Goal: Information Seeking & Learning: Find specific page/section

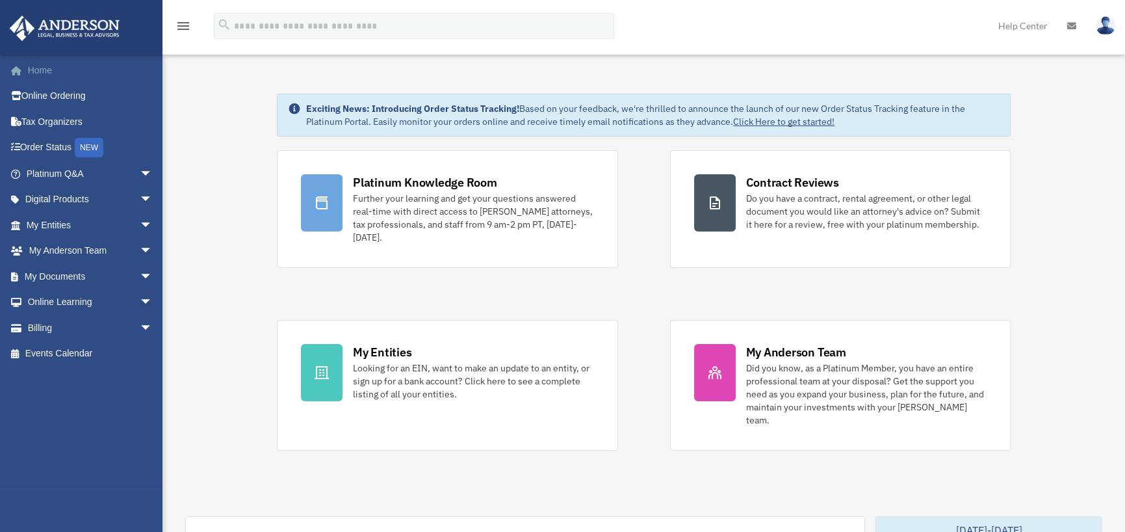
click at [52, 68] on link "Home" at bounding box center [90, 70] width 163 height 26
click at [53, 278] on link "My Documents arrow_drop_down" at bounding box center [90, 276] width 163 height 26
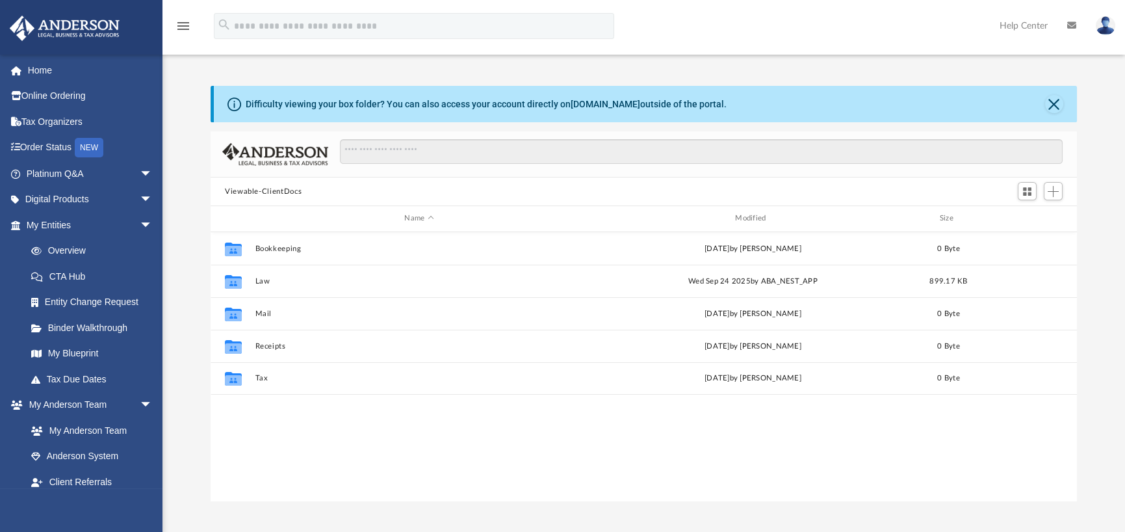
scroll to position [285, 856]
click at [53, 224] on link "My Entities arrow_drop_down" at bounding box center [90, 225] width 163 height 26
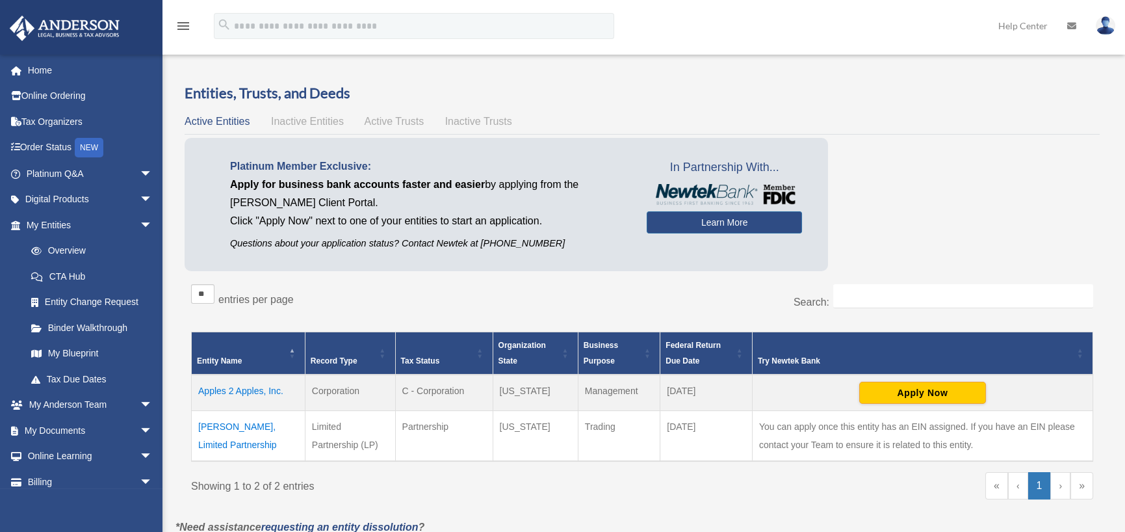
click at [250, 428] on td "[PERSON_NAME], Limited Partnership" at bounding box center [249, 436] width 114 height 51
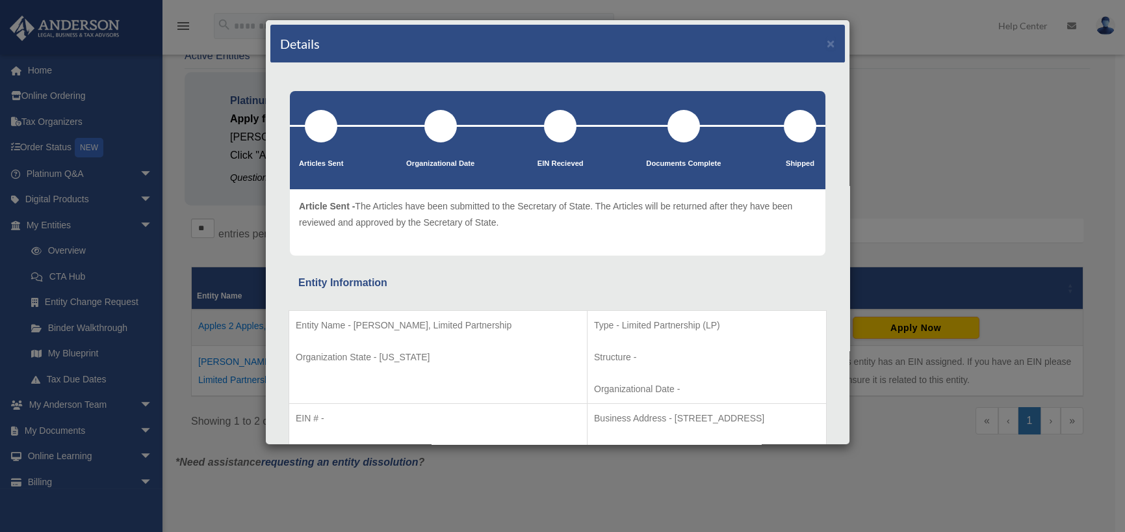
click at [938, 70] on div "Details × Articles Sent Organizational Date" at bounding box center [562, 266] width 1125 height 532
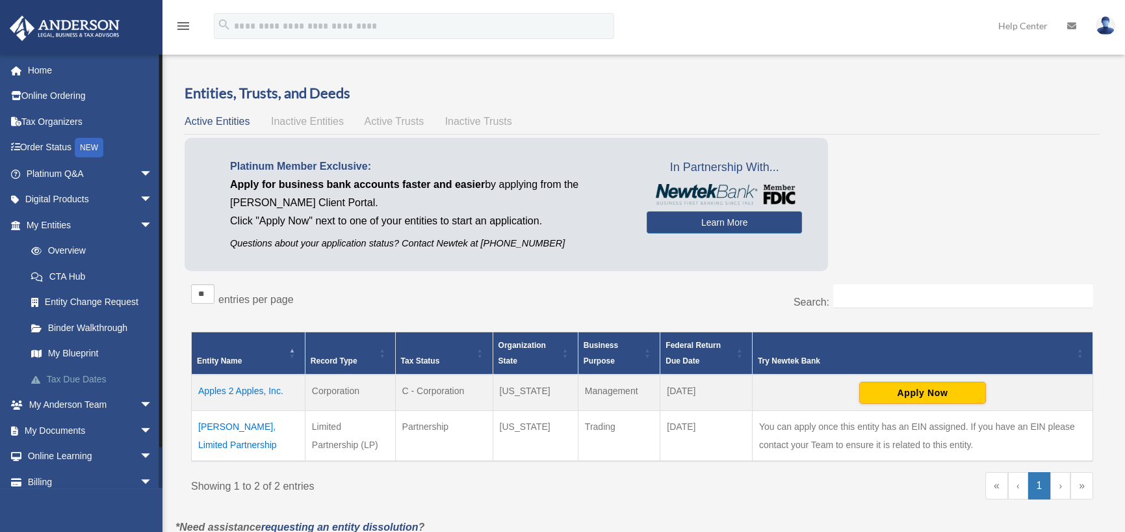
click at [66, 373] on link "Tax Due Dates" at bounding box center [95, 379] width 154 height 26
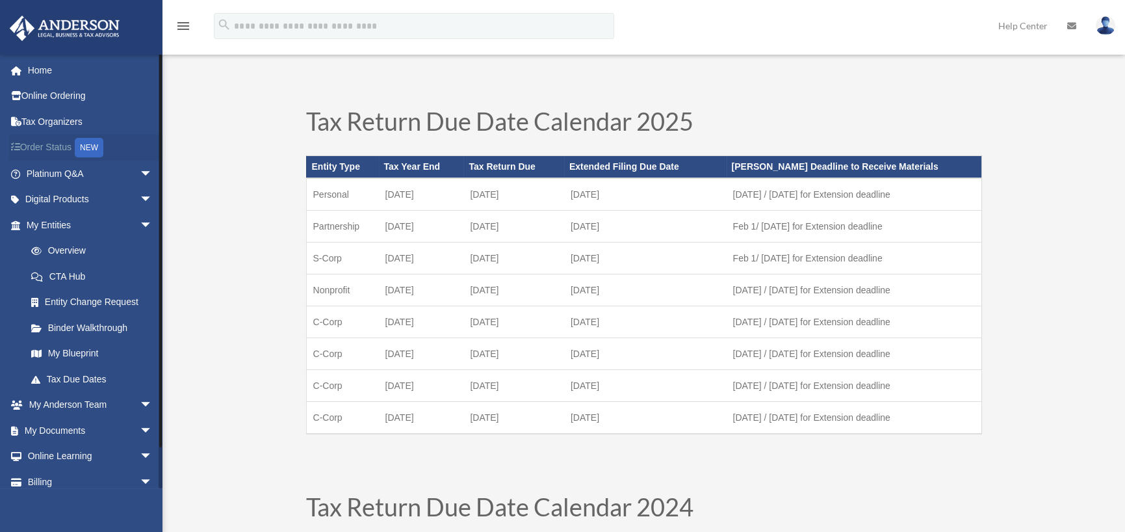
click at [40, 145] on link "Order Status NEW" at bounding box center [90, 148] width 163 height 27
